Goal: Find specific page/section: Find specific page/section

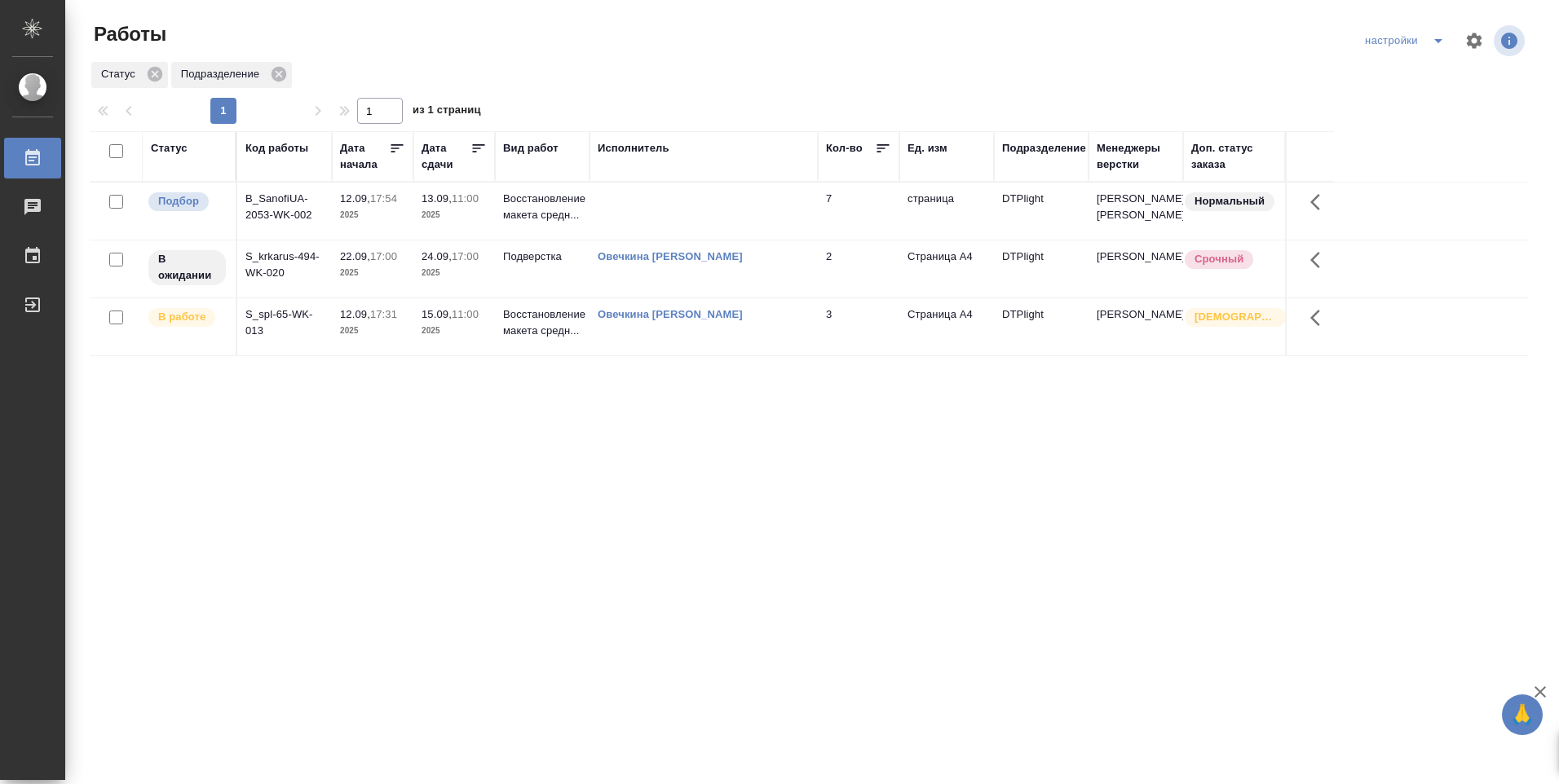
click at [626, 327] on td "Овечкина [PERSON_NAME]" at bounding box center [703, 326] width 228 height 57
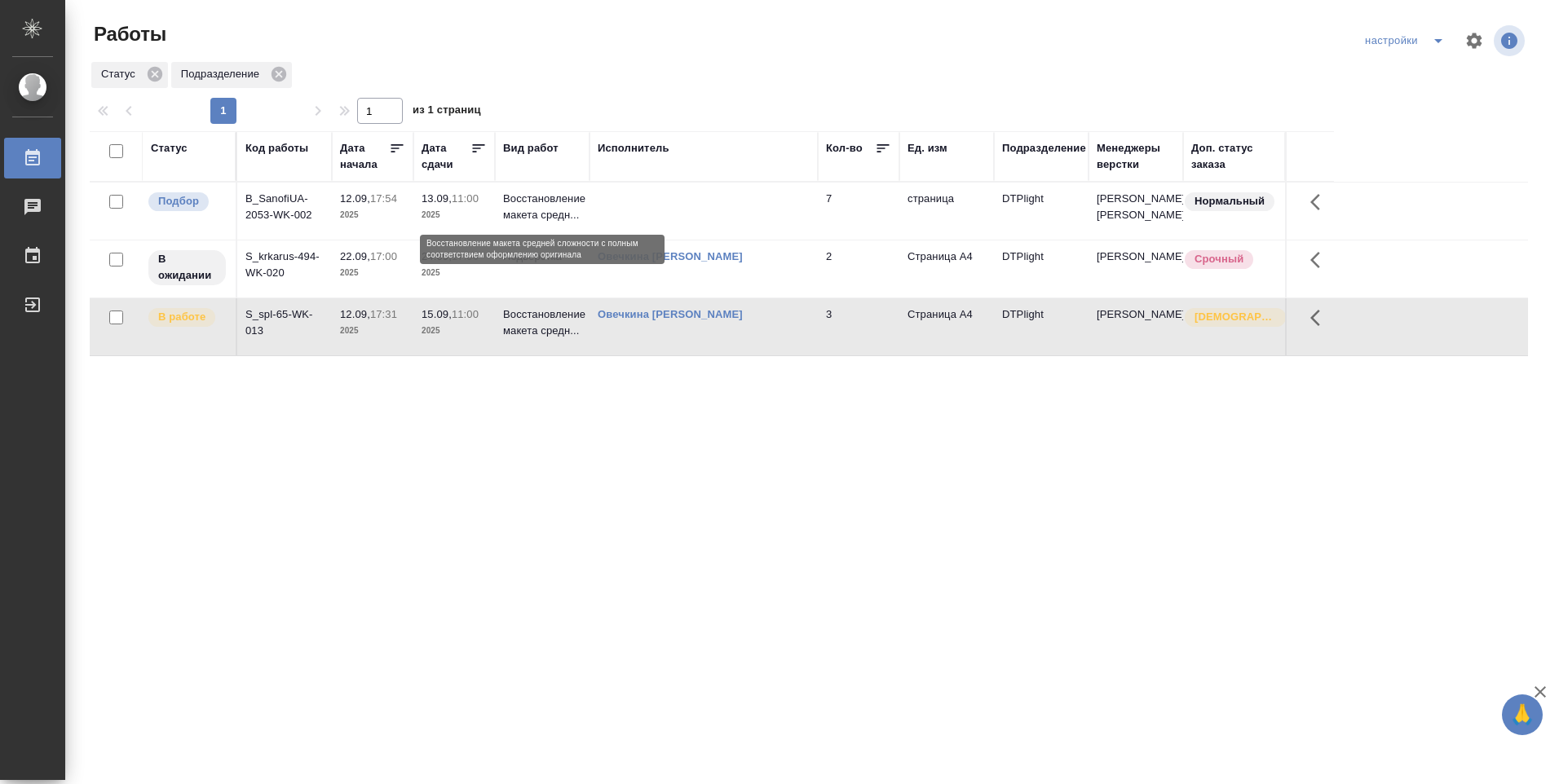
click at [549, 203] on p "Восстановление макета средн..." at bounding box center [542, 207] width 78 height 33
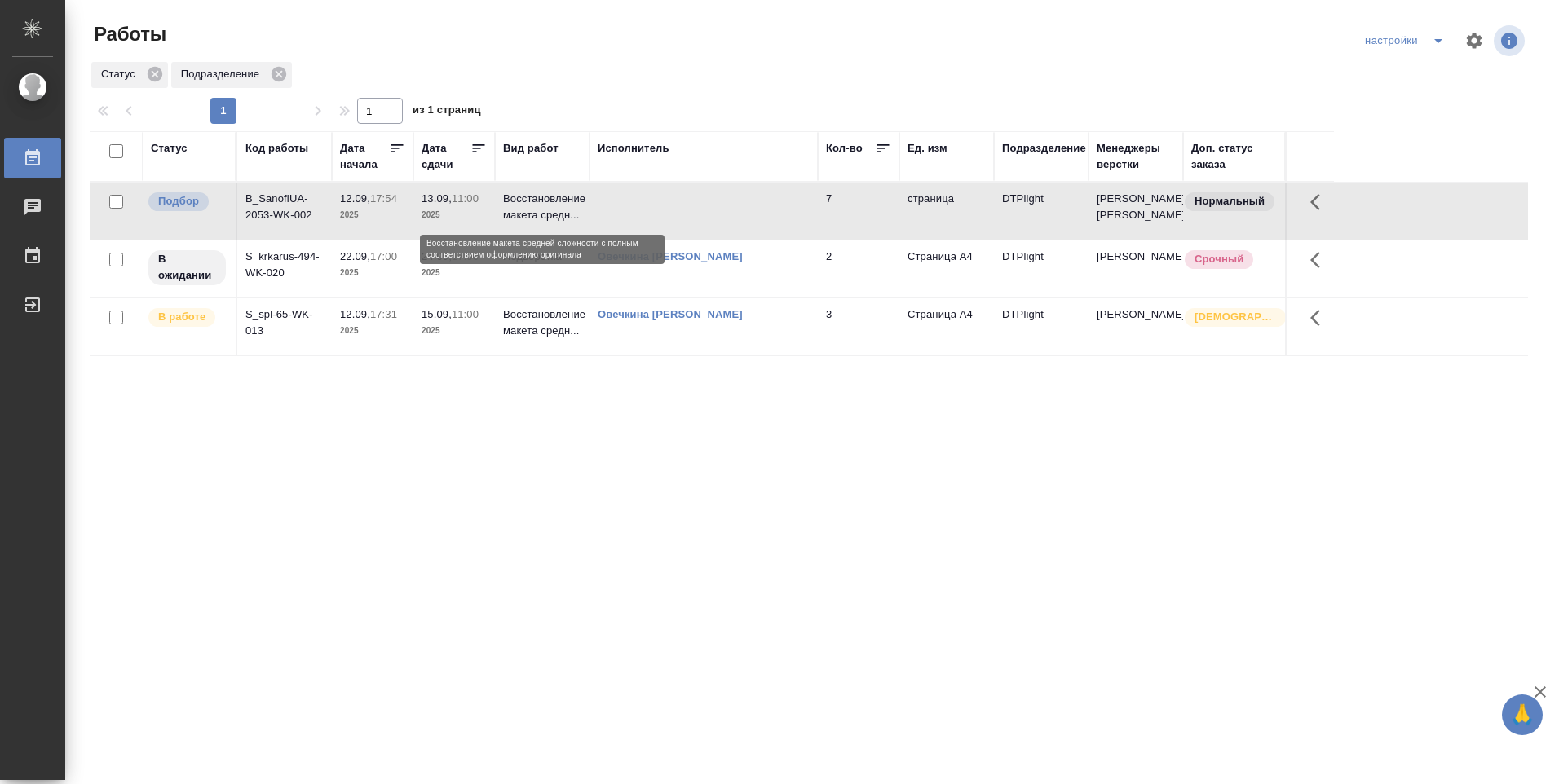
click at [550, 204] on p "Восстановление макета средн..." at bounding box center [542, 207] width 78 height 33
click at [309, 320] on td "S_spl-65-WK-013" at bounding box center [284, 326] width 95 height 57
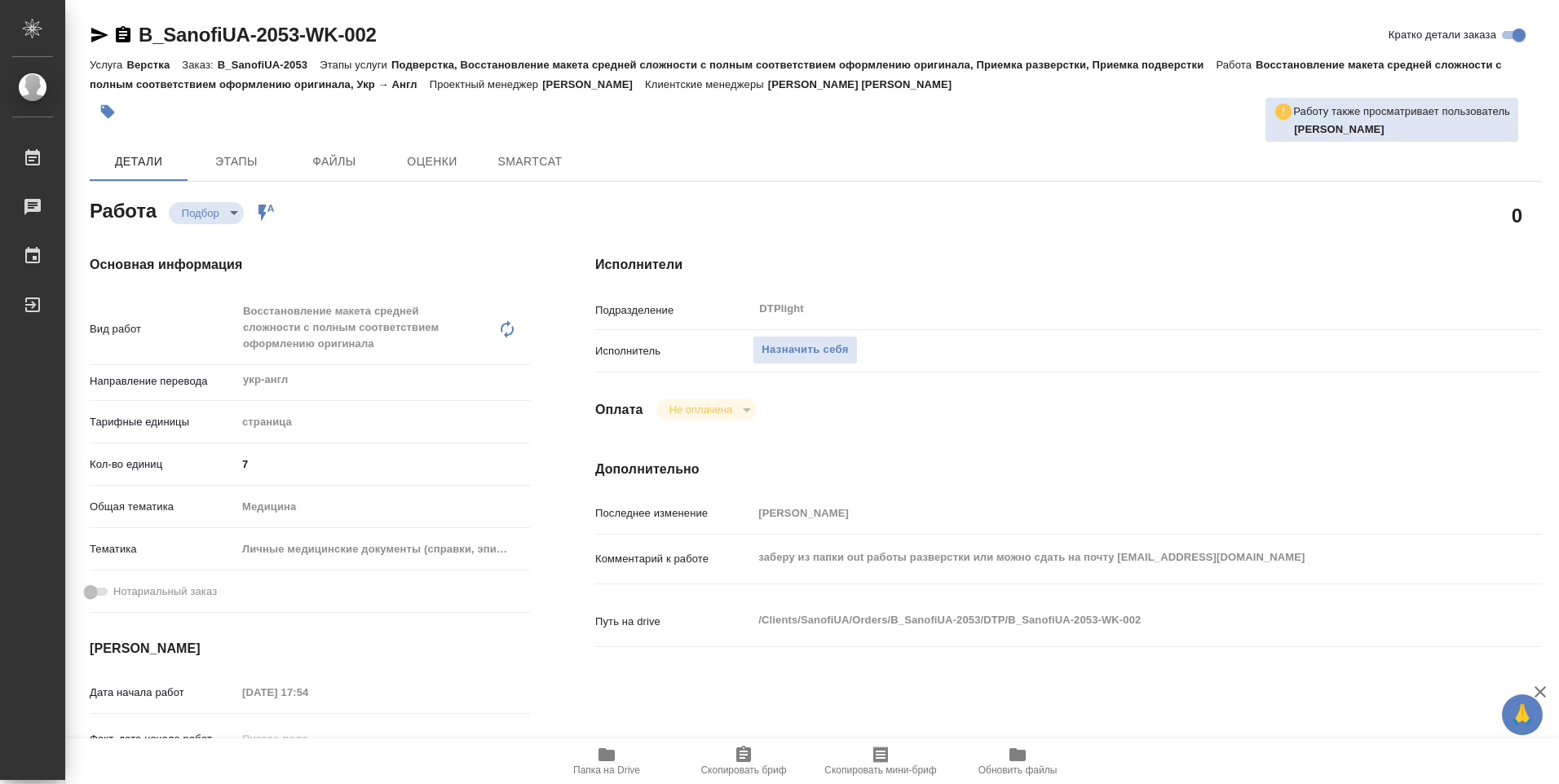
type textarea "x"
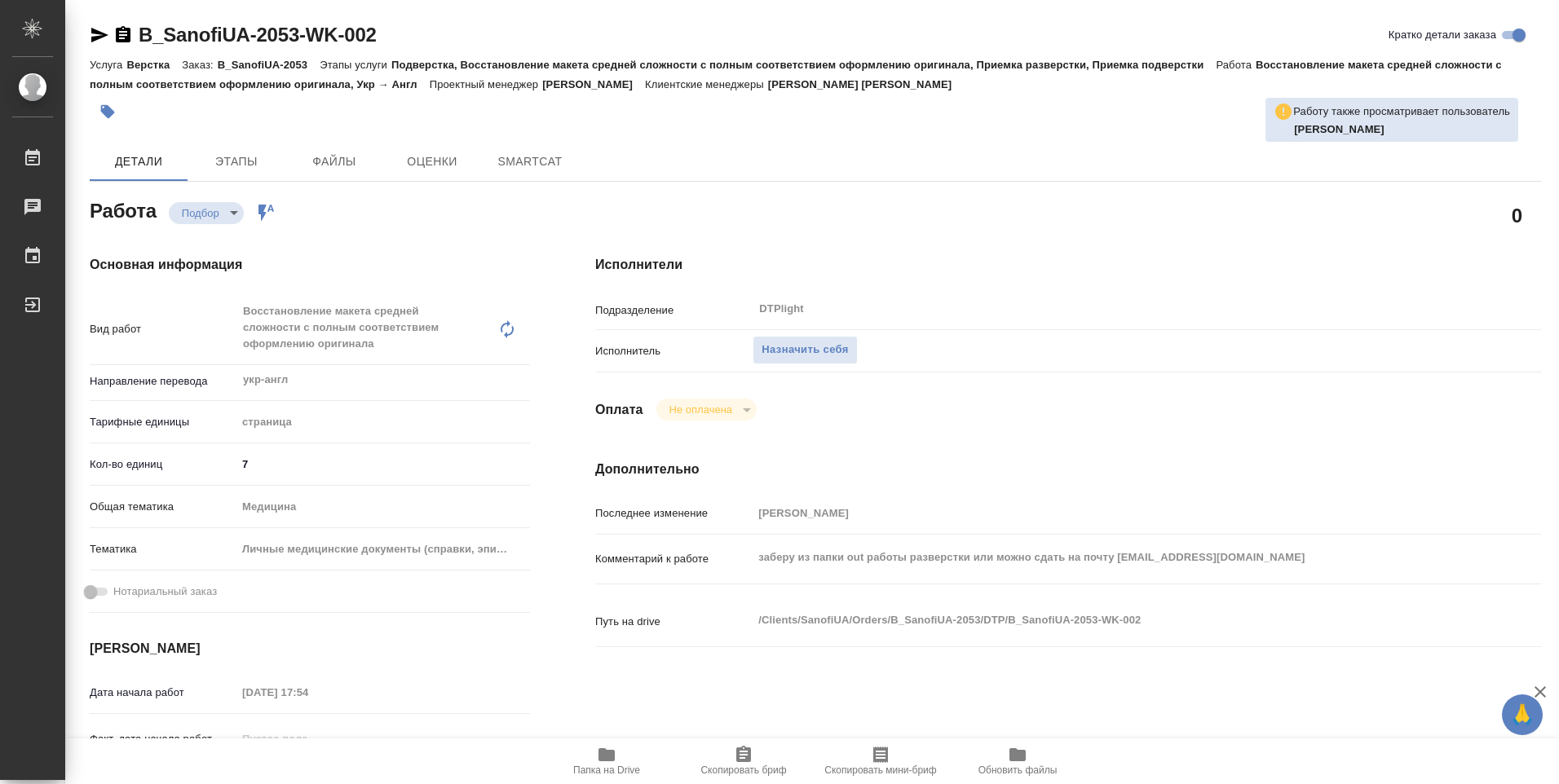
type textarea "x"
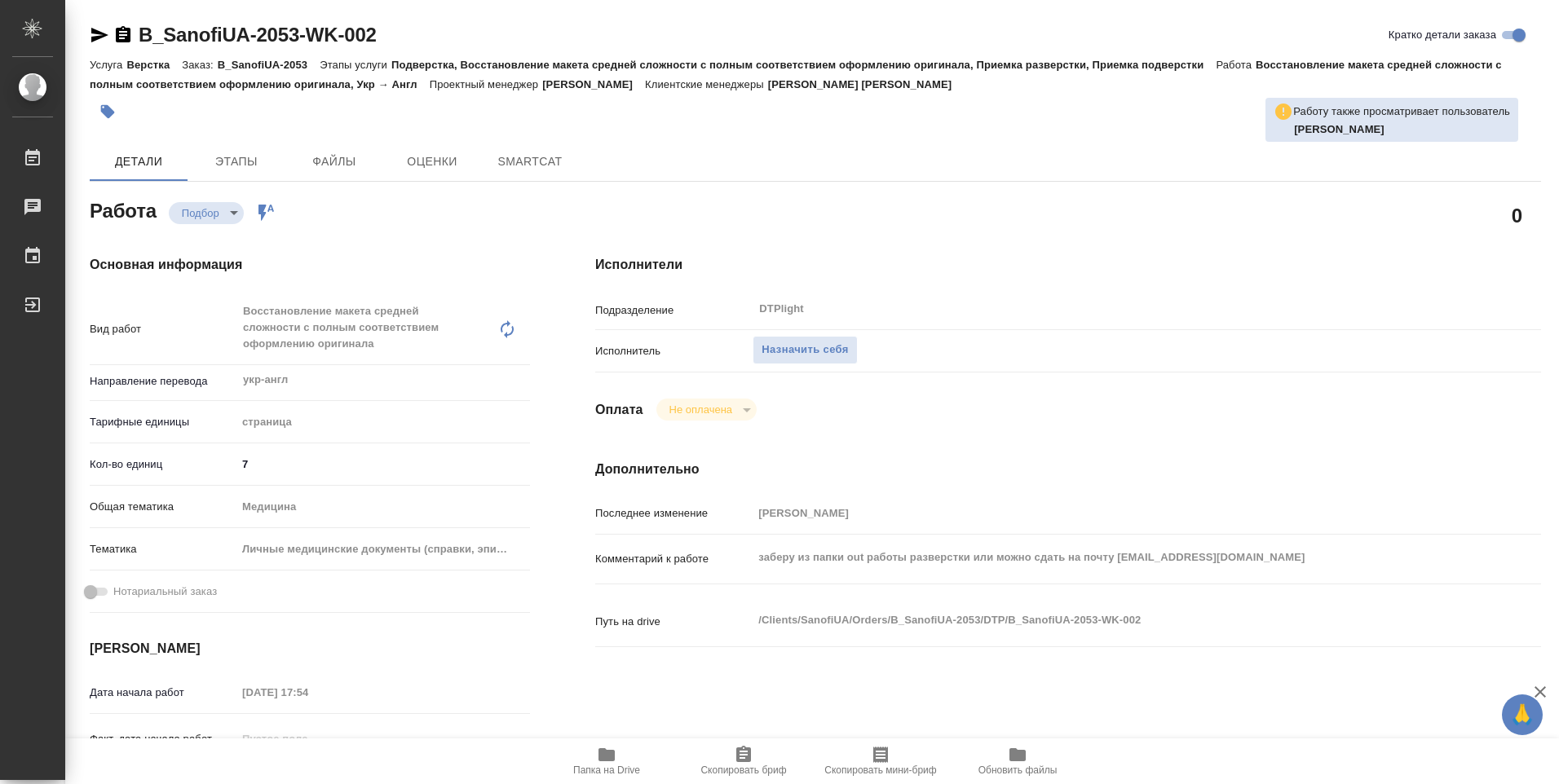
type textarea "x"
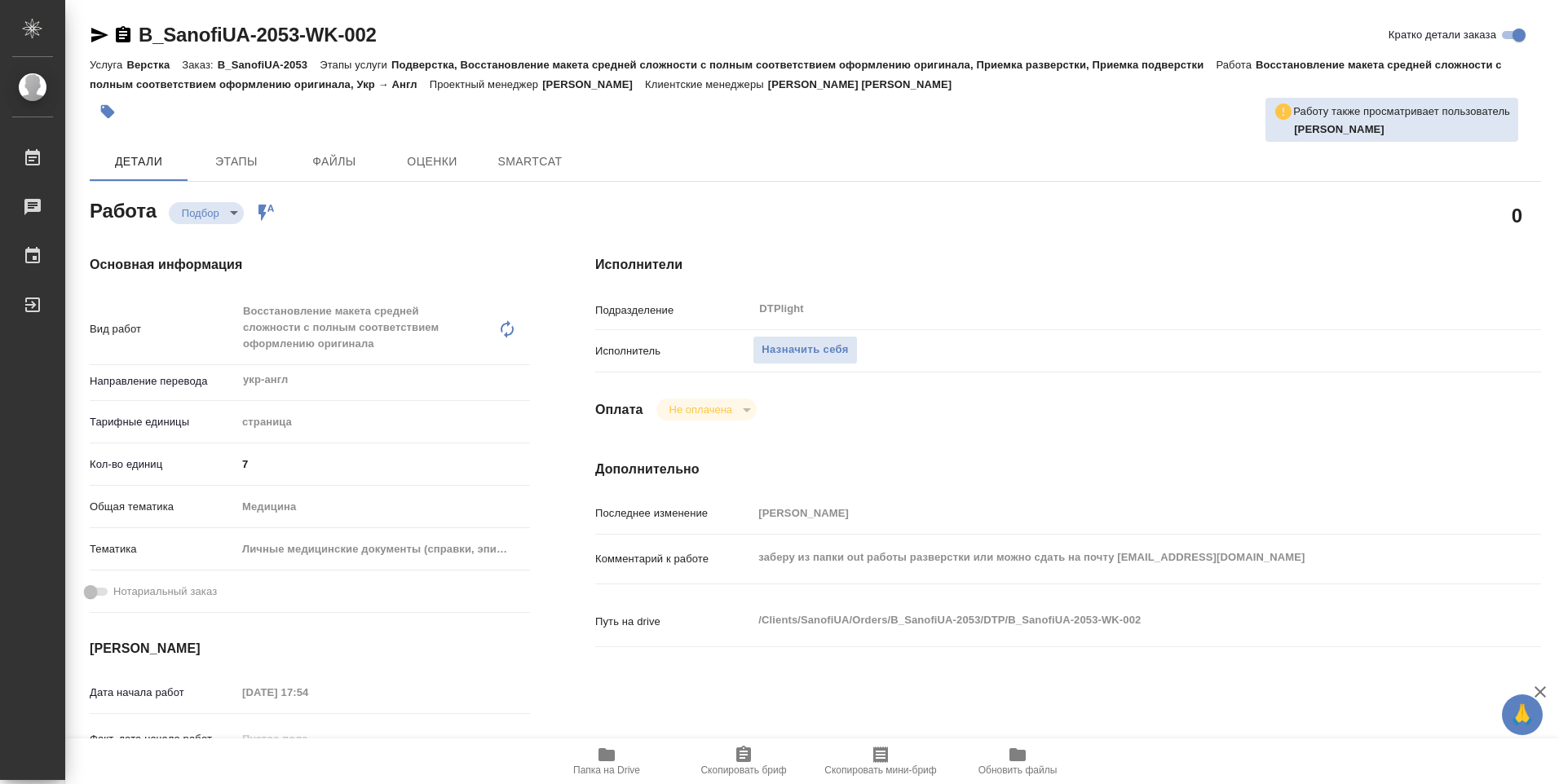
type textarea "x"
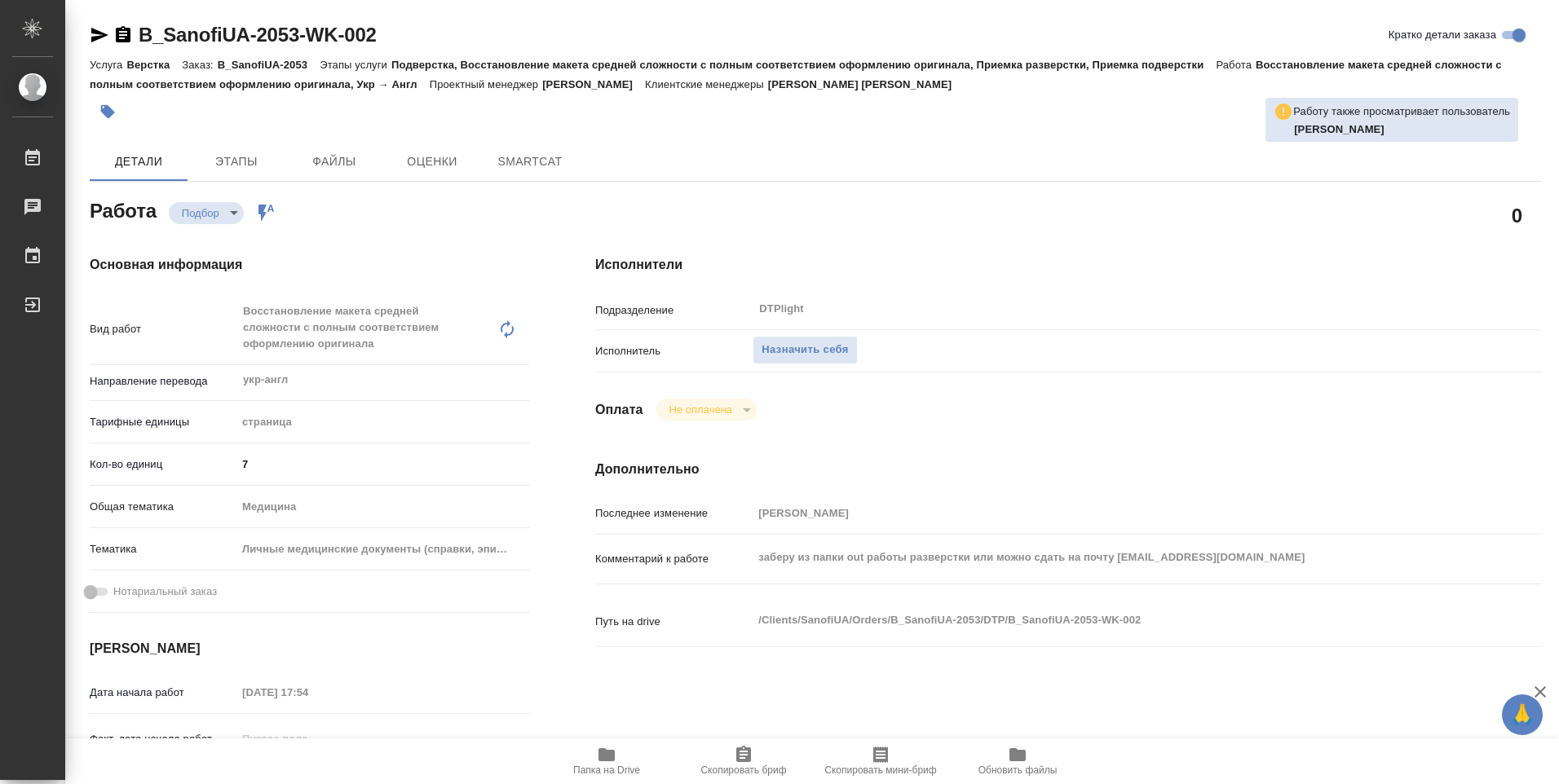
type textarea "x"
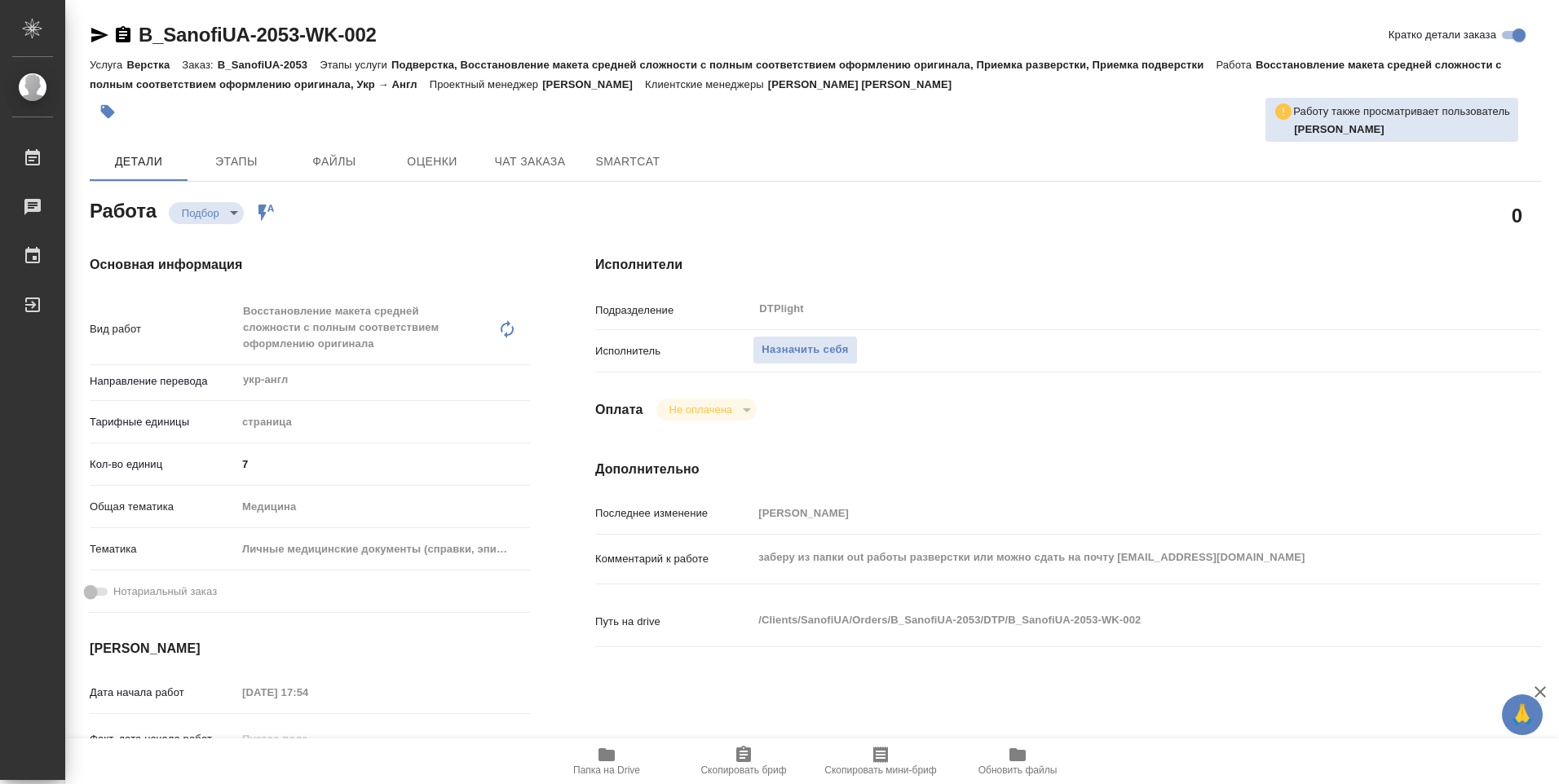
type textarea "x"
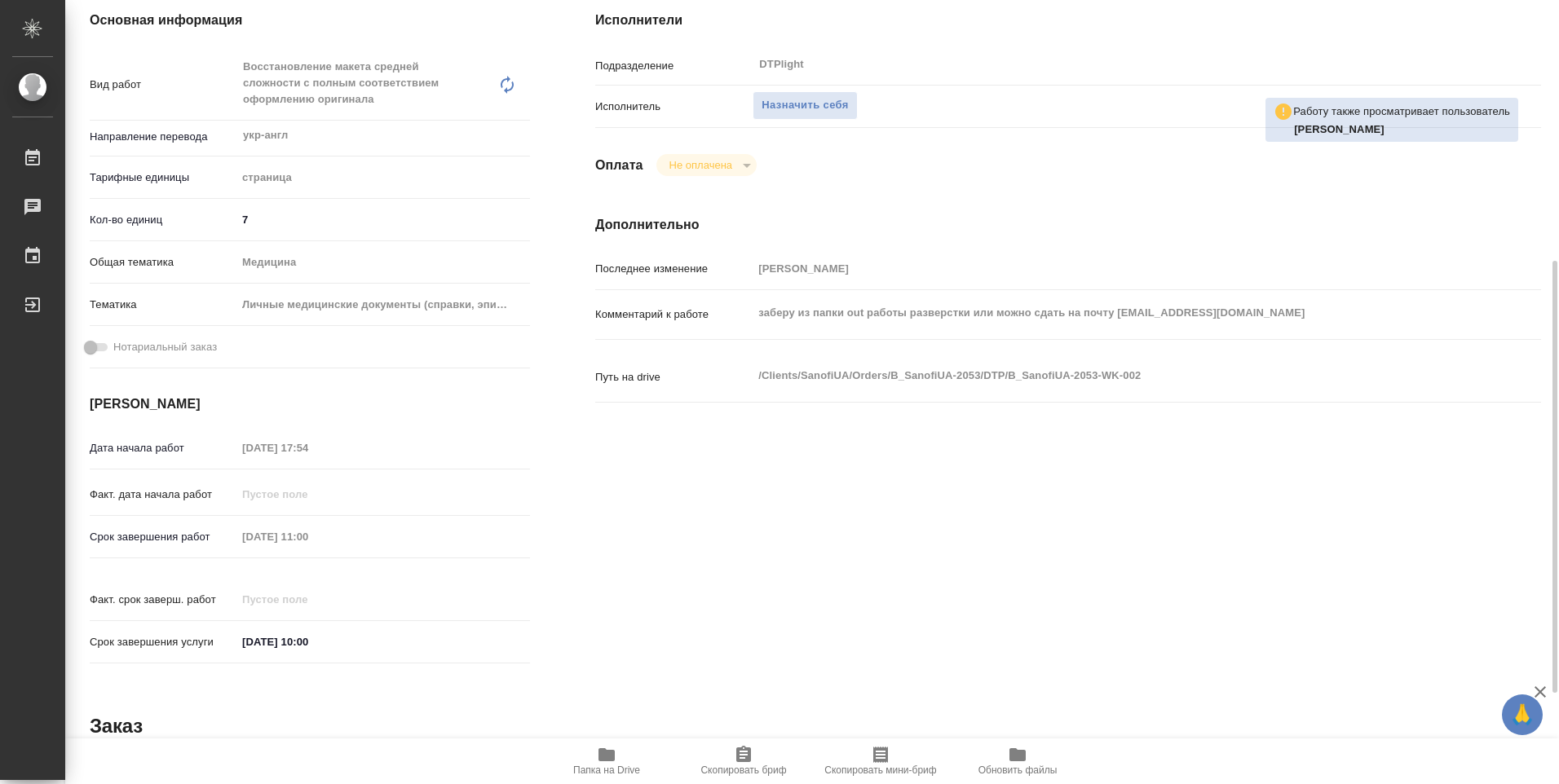
scroll to position [326, 0]
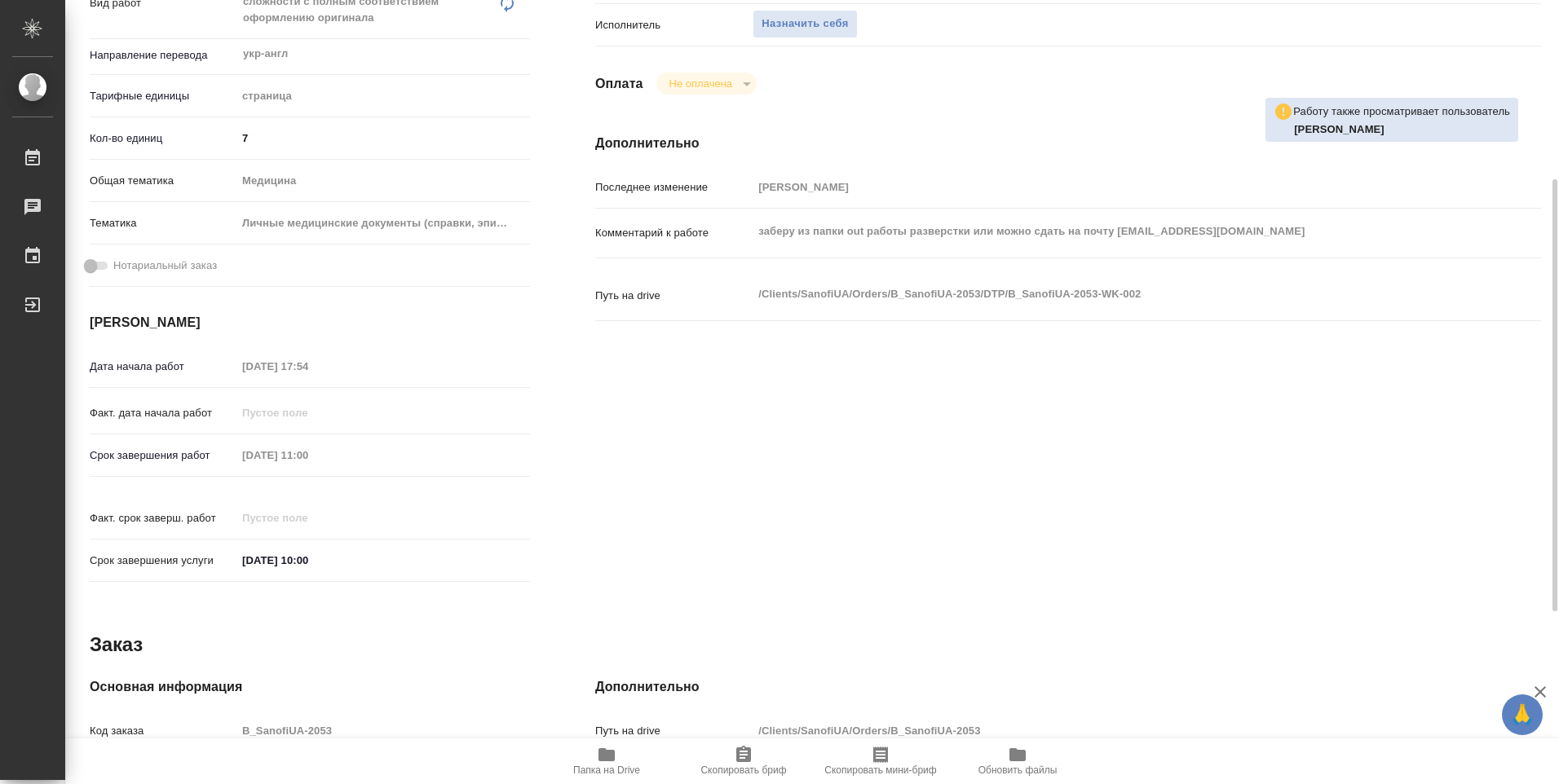
type textarea "x"
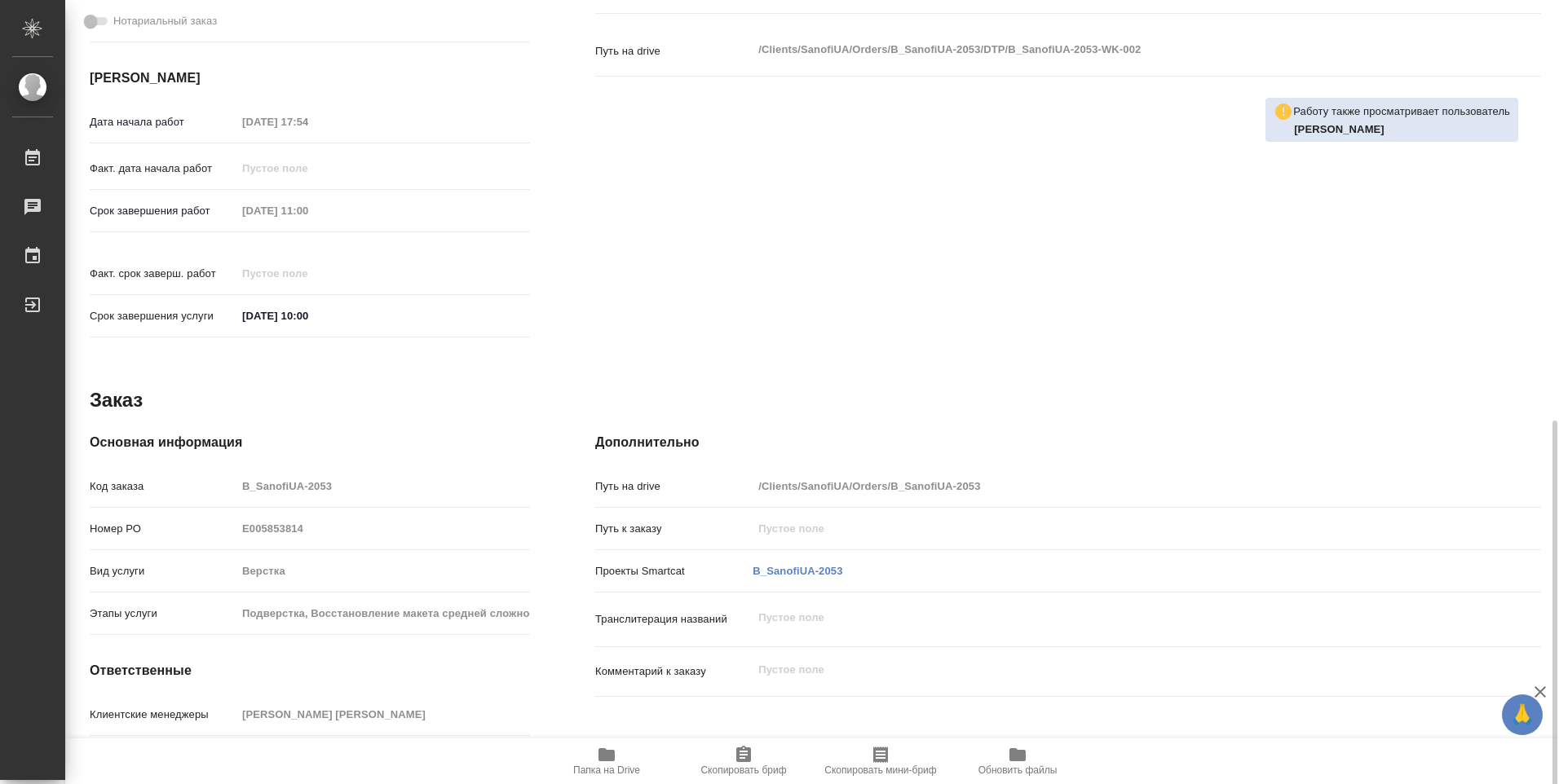
scroll to position [639, 0]
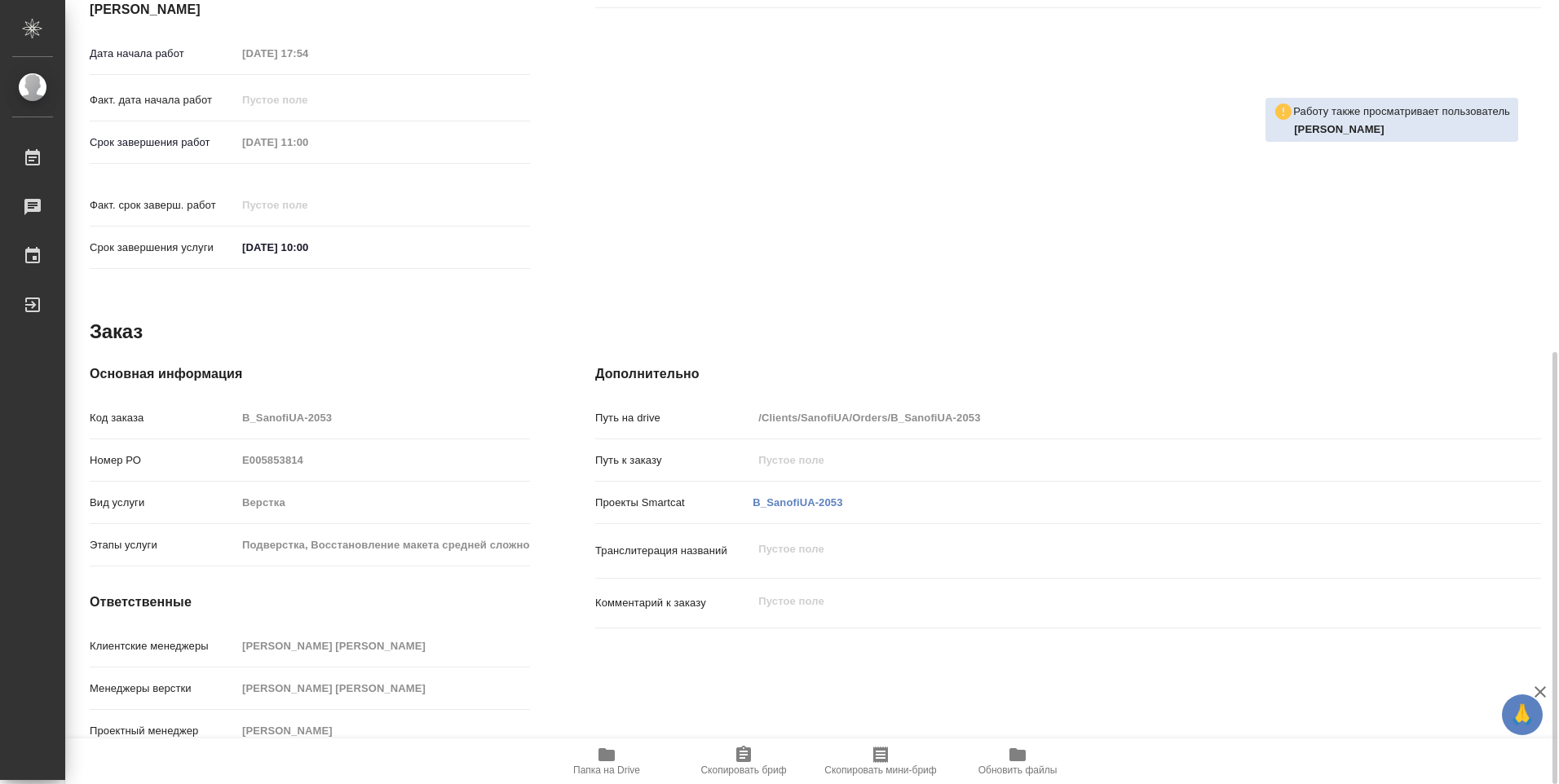
click at [625, 764] on span "Папка на Drive" at bounding box center [606, 770] width 67 height 12
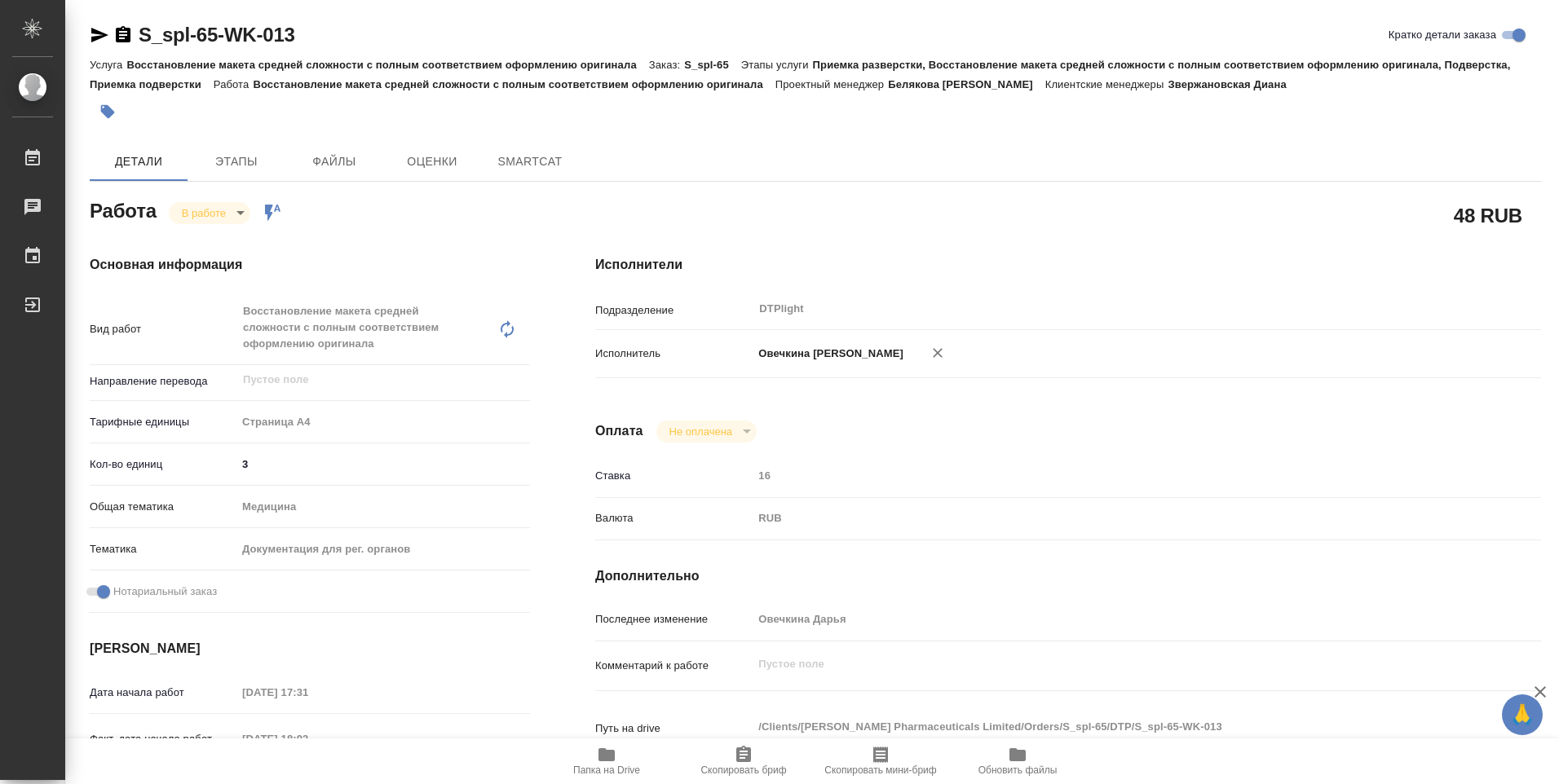
type textarea "x"
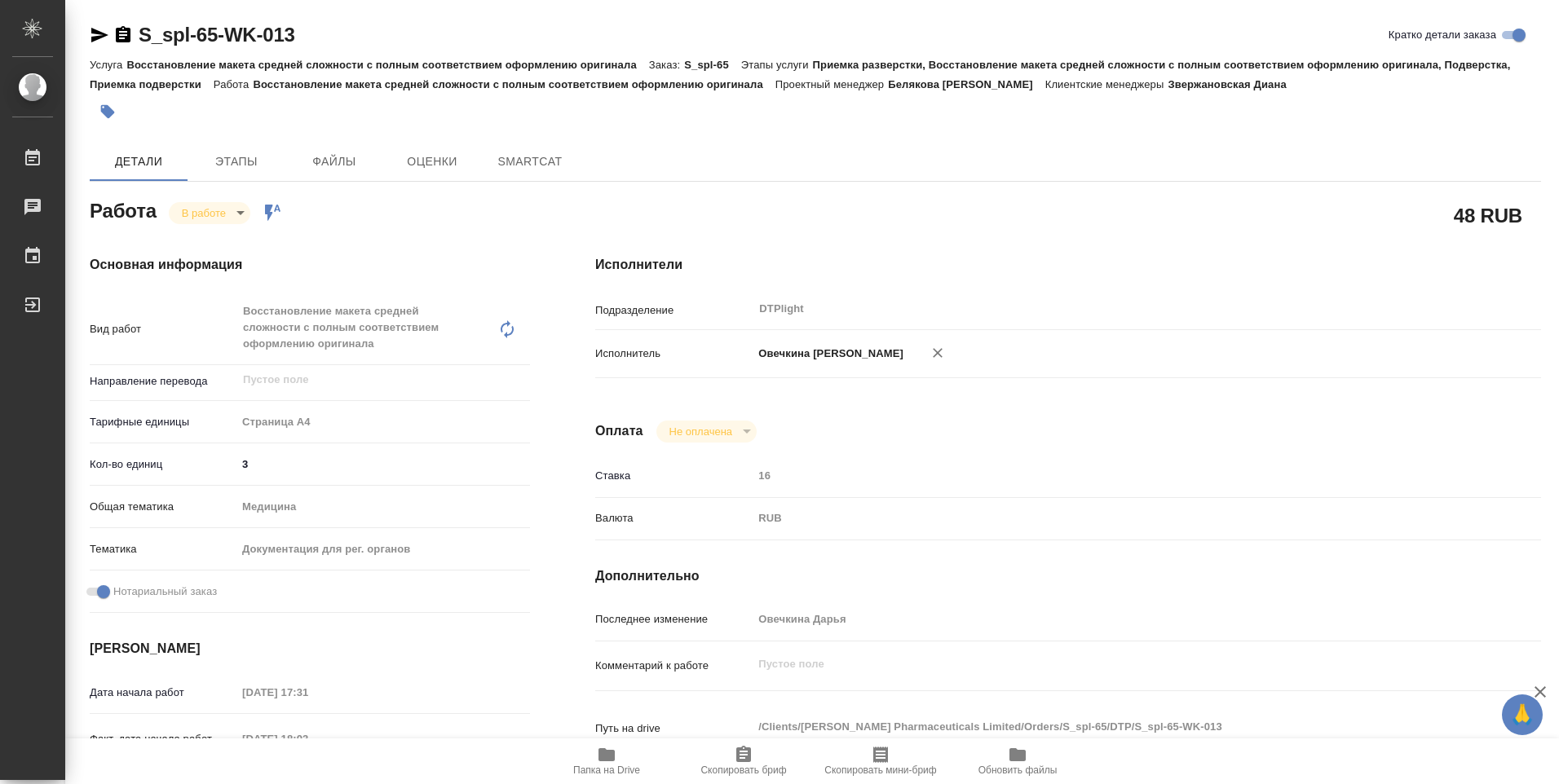
type textarea "x"
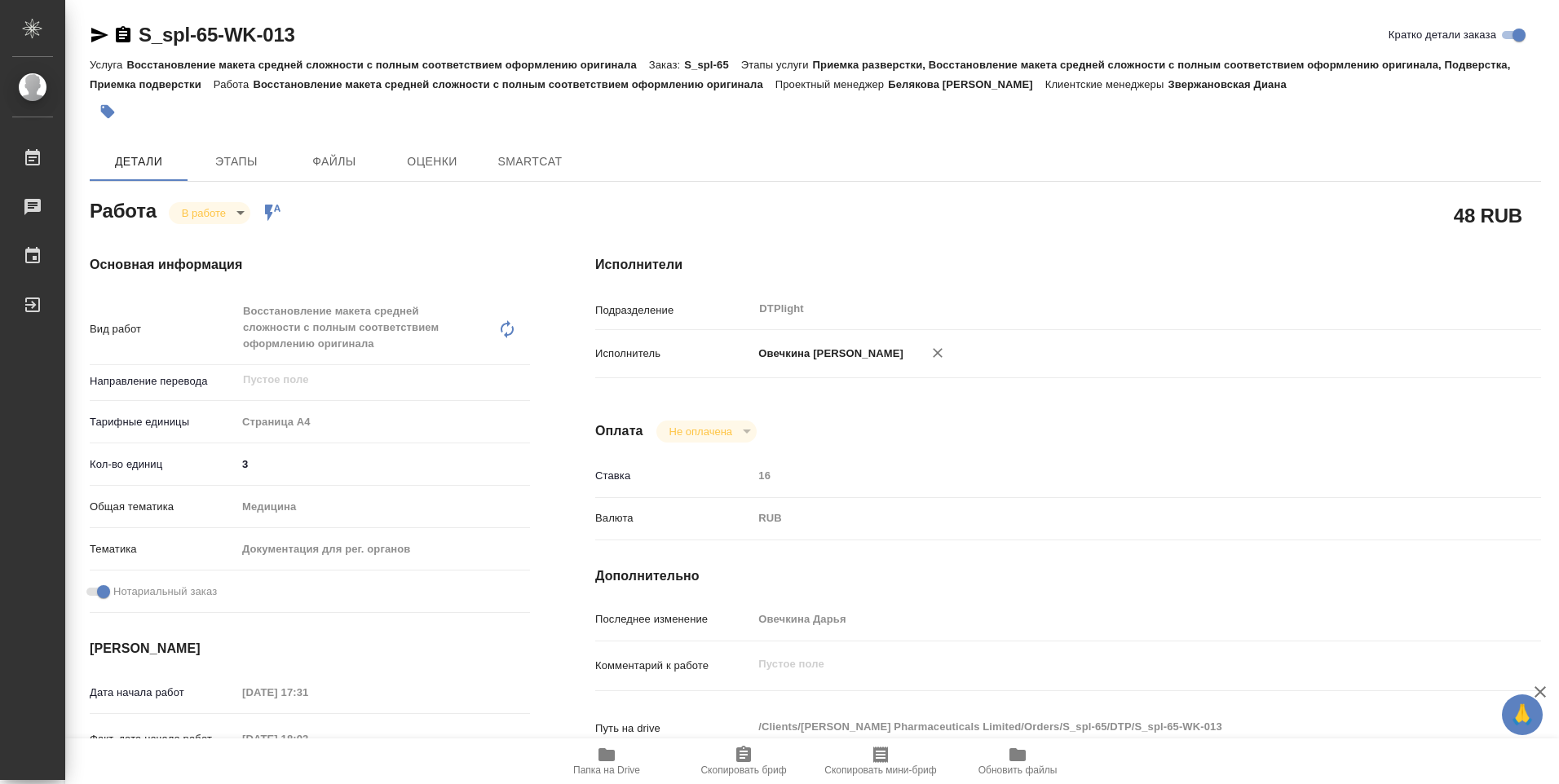
type textarea "x"
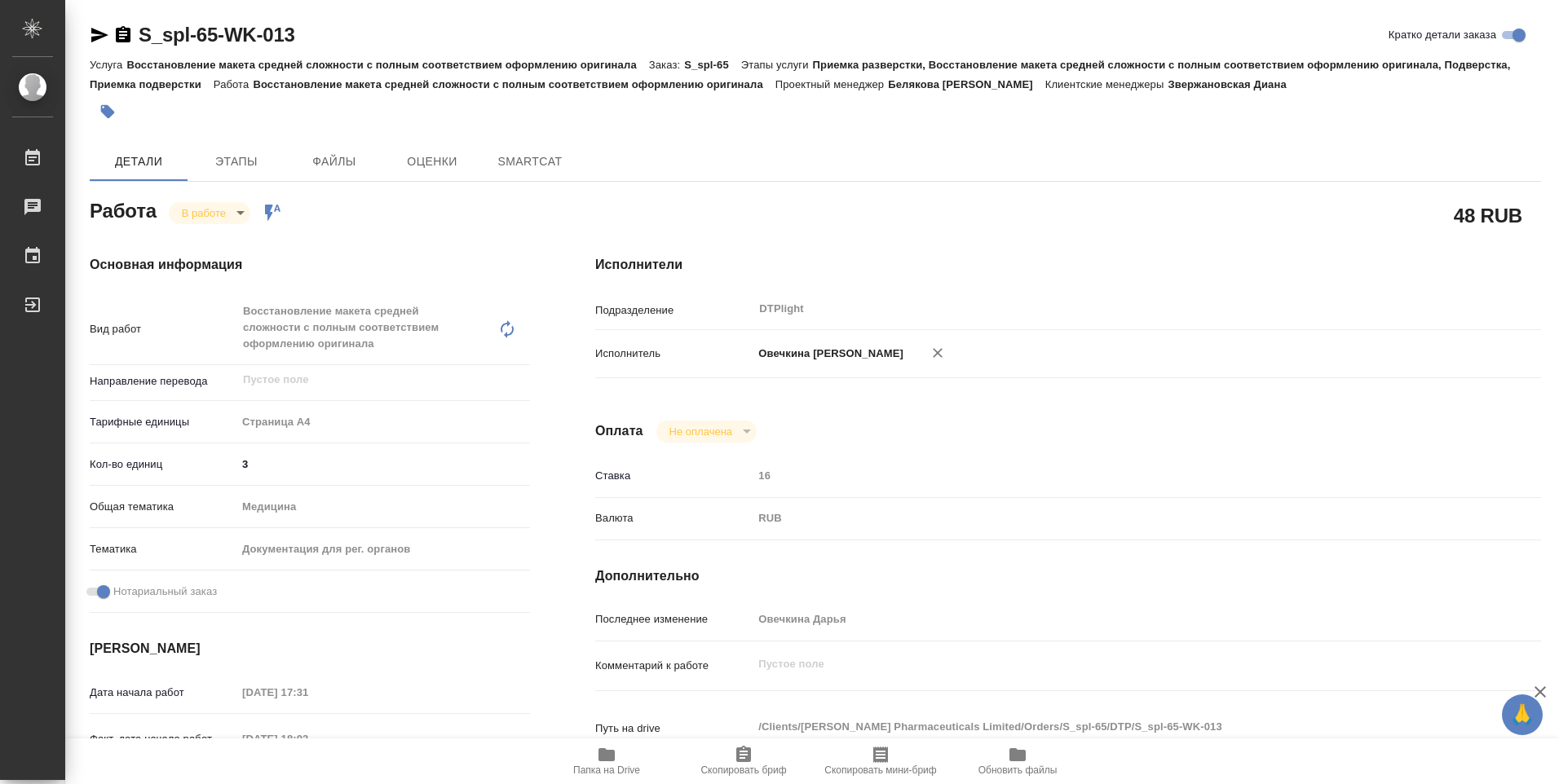
type textarea "x"
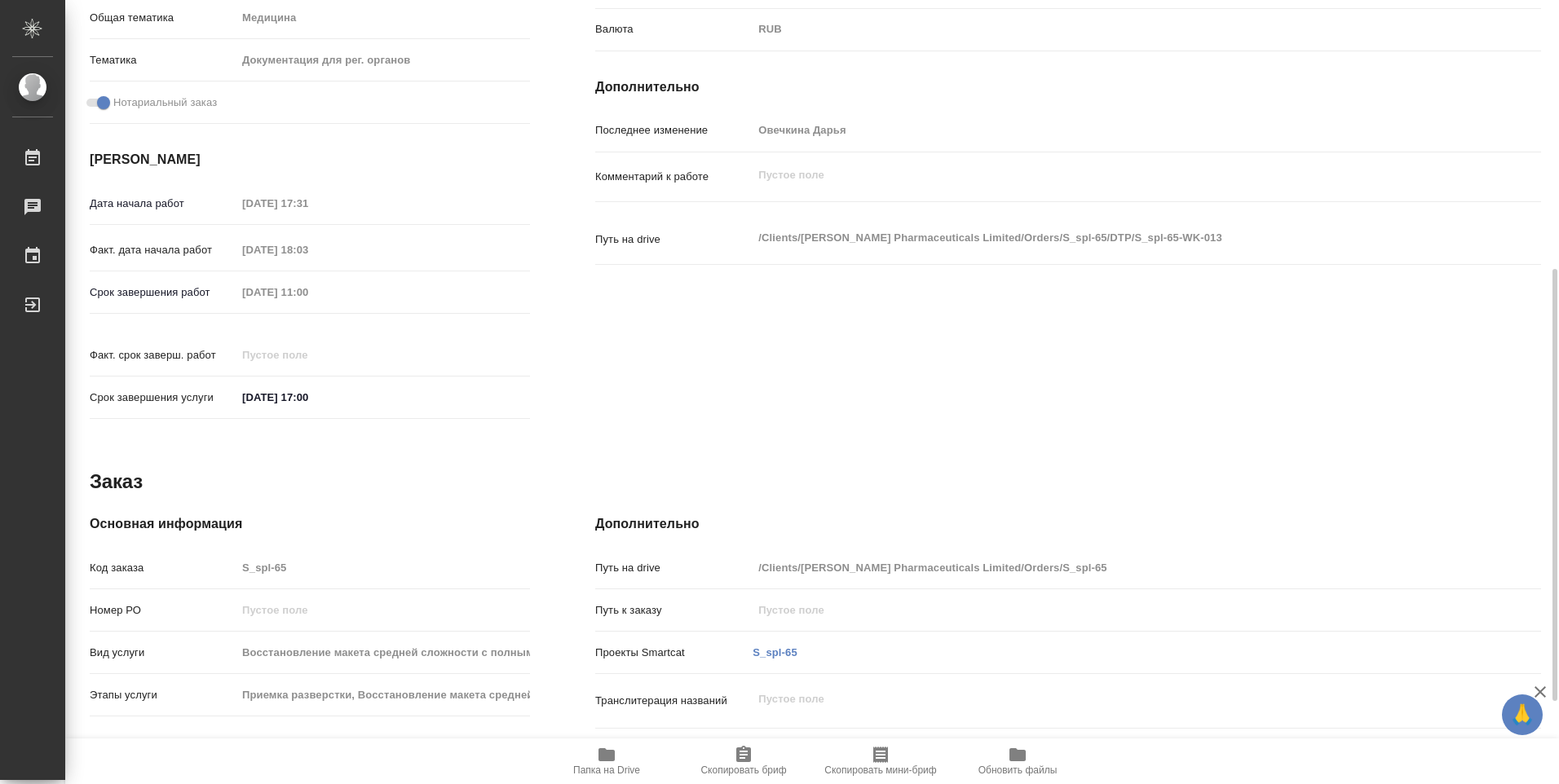
type textarea "x"
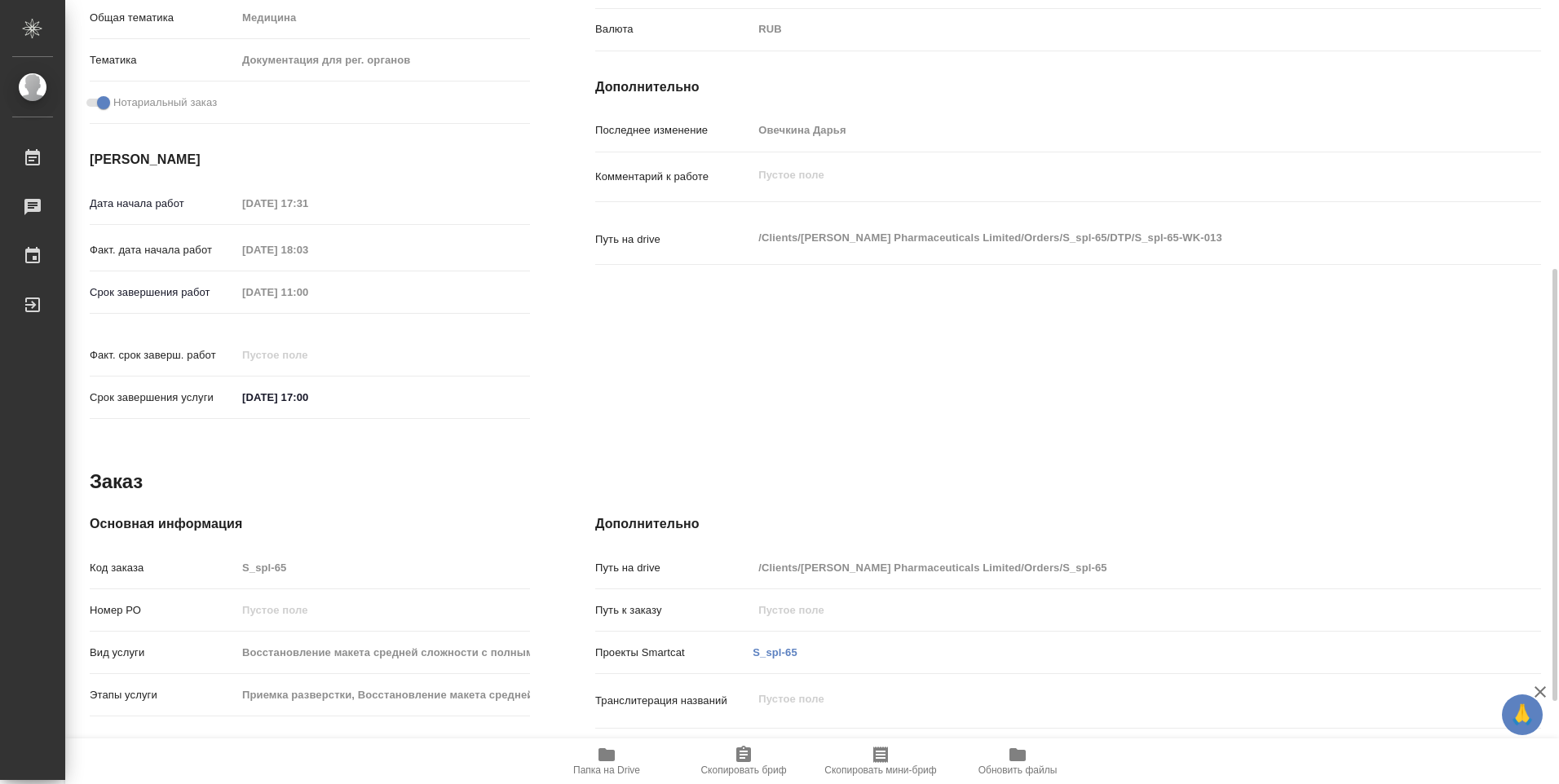
scroll to position [639, 0]
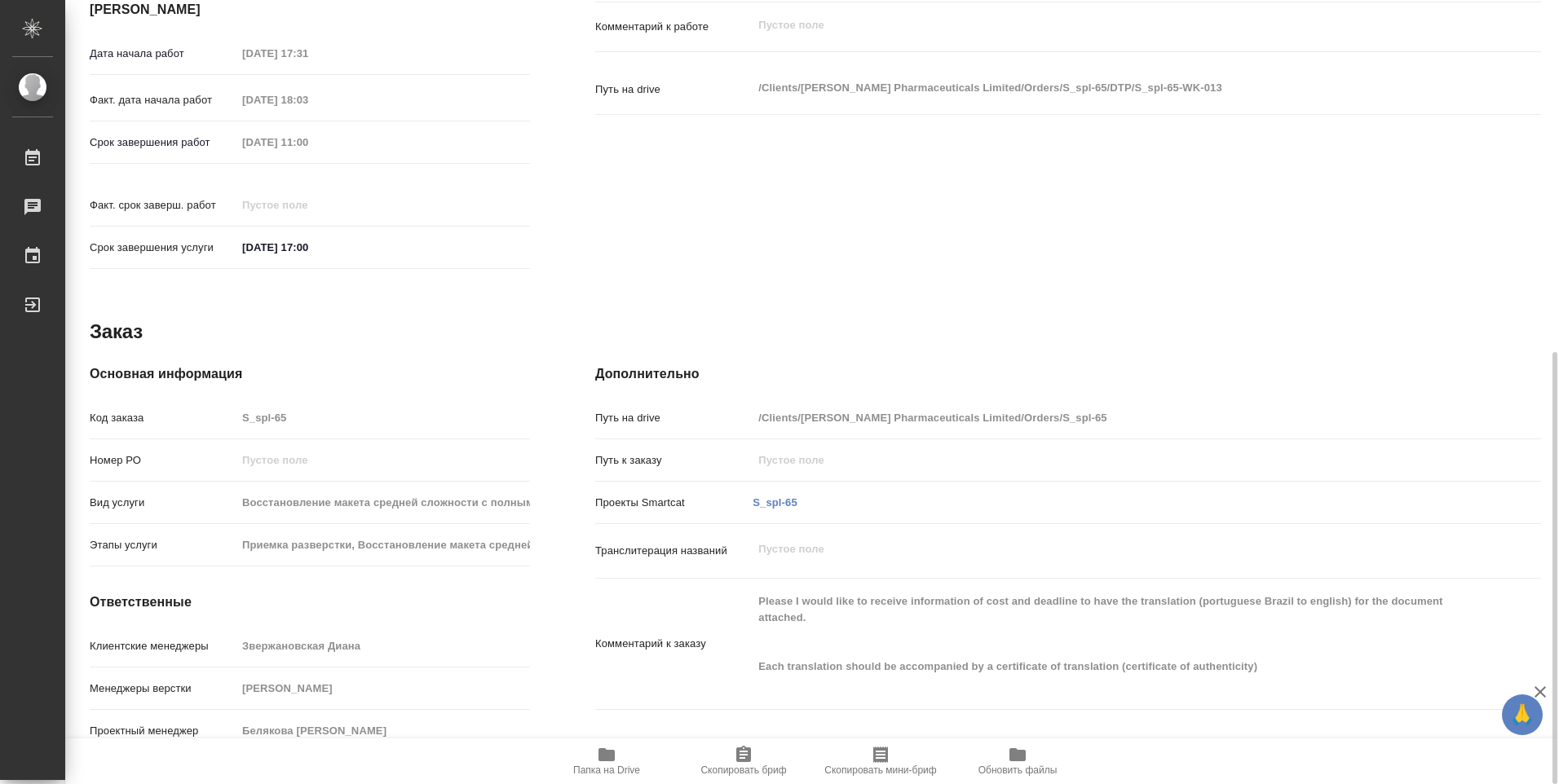
type textarea "x"
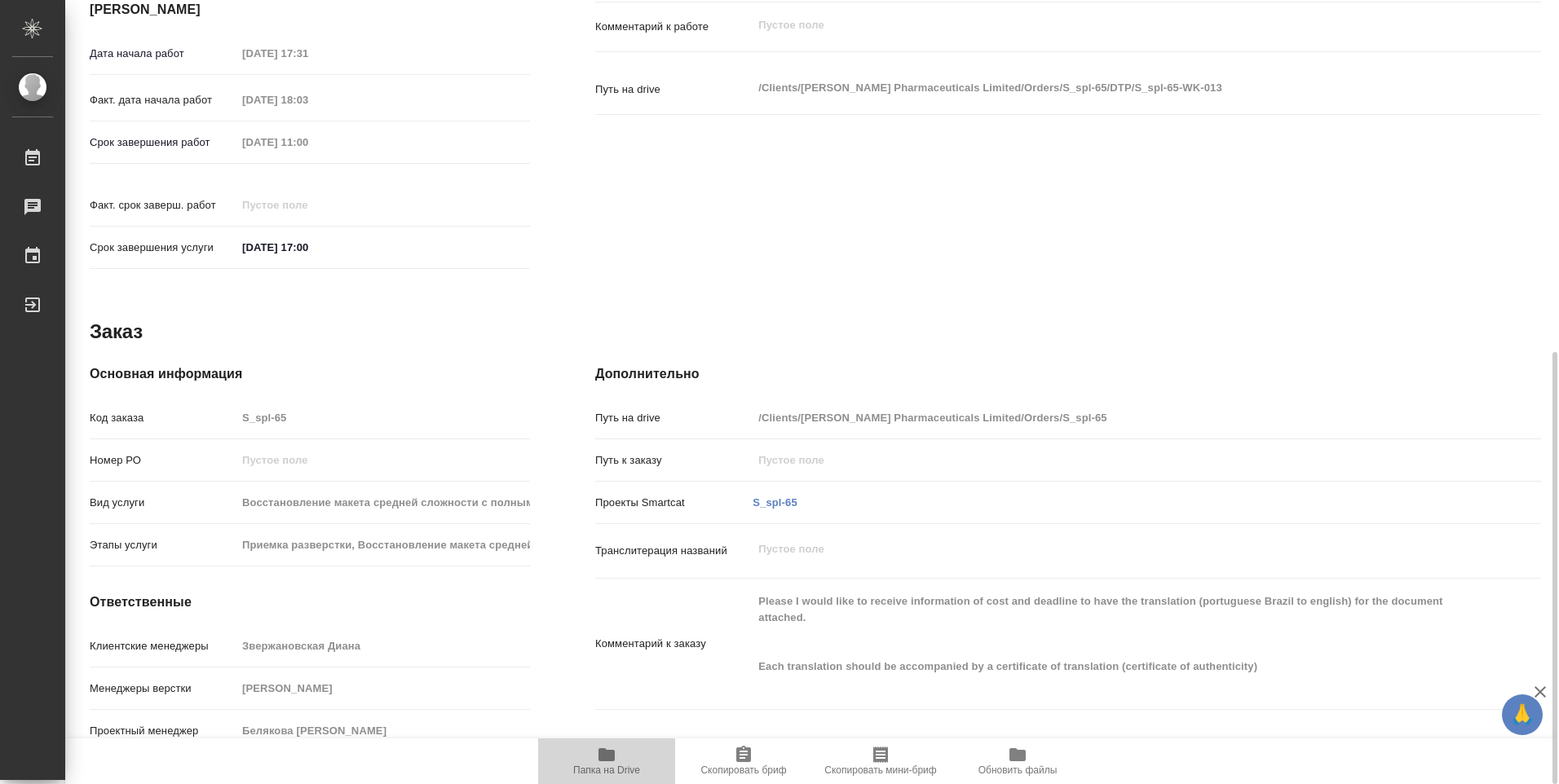
click at [611, 759] on icon "button" at bounding box center [606, 755] width 16 height 13
